Goal: Download file/media

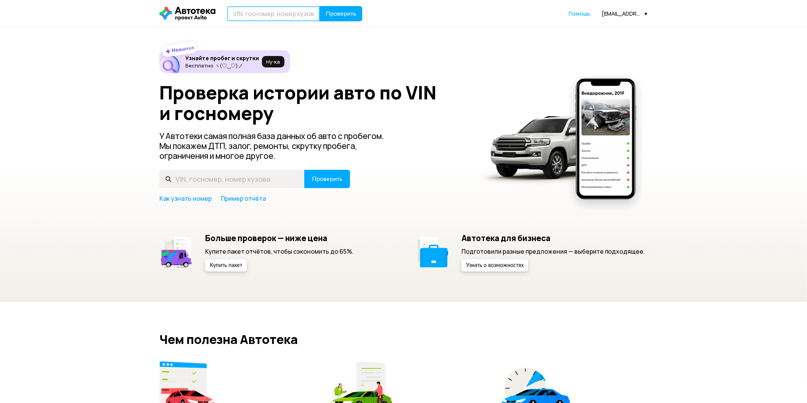
drag, startPoint x: 0, startPoint y: 0, endPoint x: 280, endPoint y: 14, distance: 280.2
click at [280, 15] on input "text" at bounding box center [273, 13] width 93 height 15
paste input "40817810200096686323"
type input "40817810200096686323"
click at [340, 20] on button "Проверить" at bounding box center [340, 13] width 43 height 15
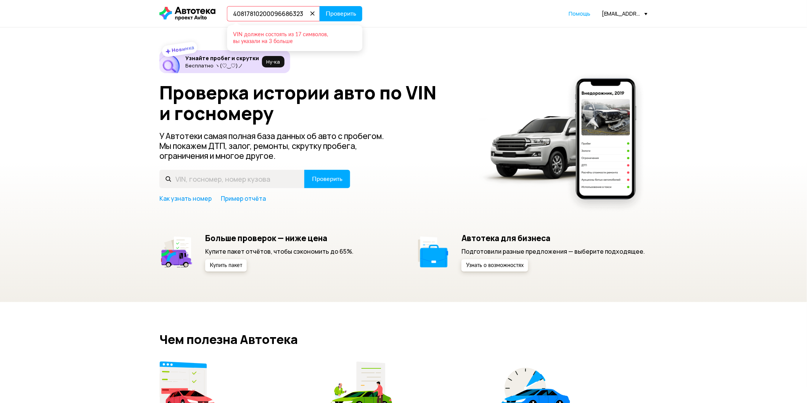
click at [269, 13] on input "40817810200096686323" at bounding box center [273, 13] width 93 height 15
paste input "[VEHICLE_IDENTIFICATION_NUMBER]"
type input "[VEHICLE_IDENTIFICATION_NUMBER]"
click at [348, 17] on span "Проверить" at bounding box center [341, 14] width 30 height 6
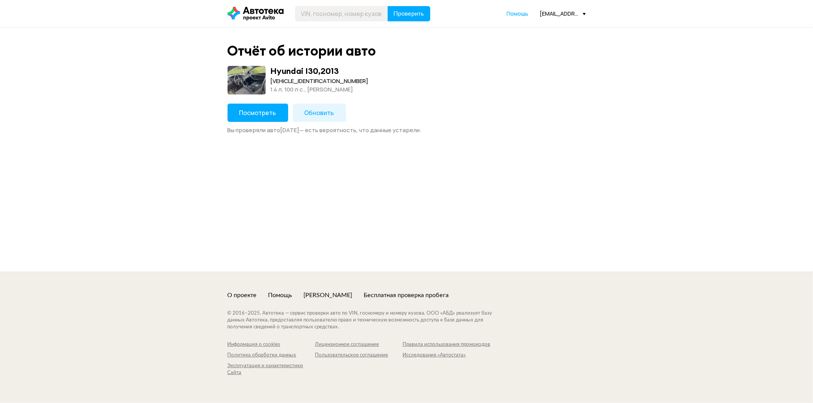
click at [300, 113] on button "Обновить" at bounding box center [319, 113] width 53 height 18
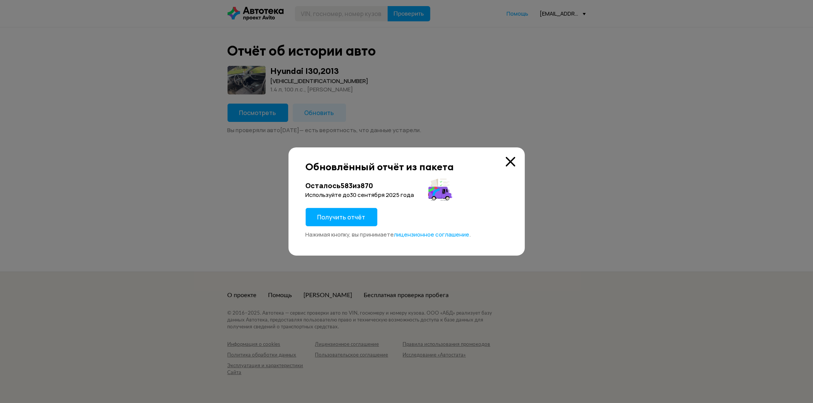
click at [346, 214] on span "Получить отчёт" at bounding box center [342, 217] width 48 height 8
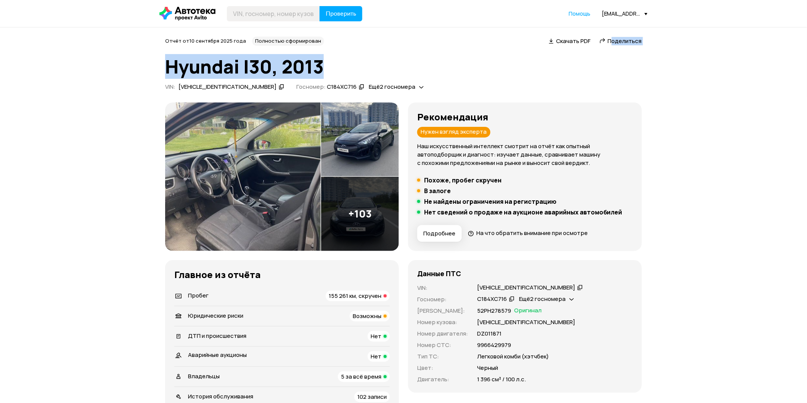
drag, startPoint x: 613, startPoint y: 44, endPoint x: 605, endPoint y: 56, distance: 14.4
click at [614, 47] on div "Отчёт от [DATE] Полностью сформирован   Скачать PDF   Поделиться Hyundai I30, 2…" at bounding box center [403, 65] width 477 height 57
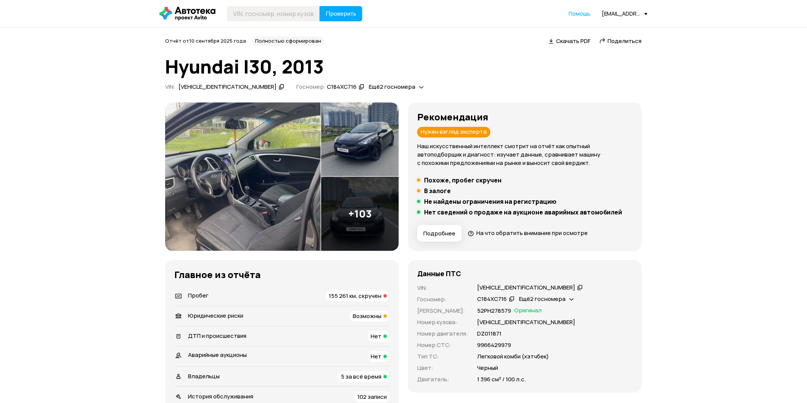
click at [569, 40] on span "Скачать PDF" at bounding box center [573, 41] width 34 height 8
